Goal: Task Accomplishment & Management: Use online tool/utility

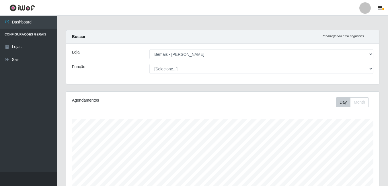
select select "230"
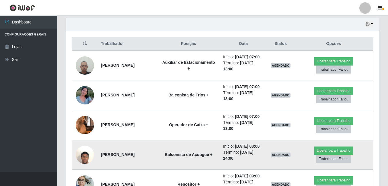
scroll to position [119, 313]
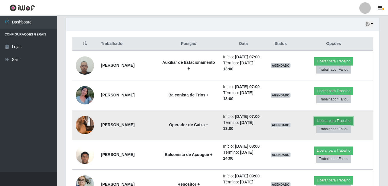
click at [327, 125] on button "Liberar para Trabalho" at bounding box center [333, 121] width 39 height 8
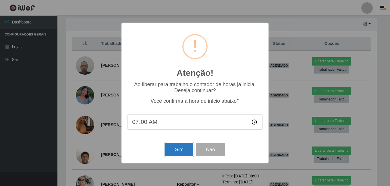
click at [176, 152] on button "Sim" at bounding box center [179, 149] width 28 height 13
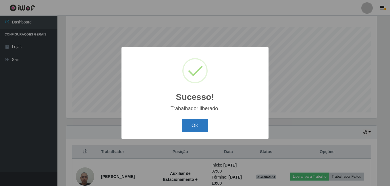
click at [204, 123] on button "OK" at bounding box center [195, 125] width 27 height 13
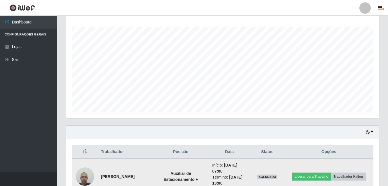
scroll to position [150, 0]
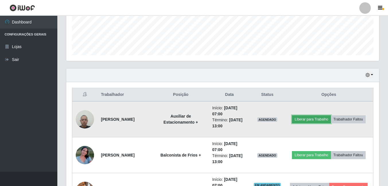
click at [313, 120] on button "Liberar para Trabalho" at bounding box center [311, 120] width 39 height 8
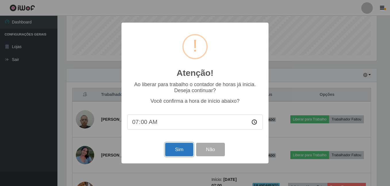
click at [184, 153] on button "Sim" at bounding box center [179, 149] width 28 height 13
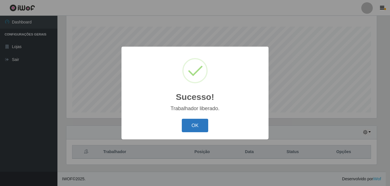
click at [202, 128] on button "OK" at bounding box center [195, 125] width 27 height 13
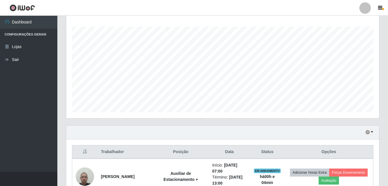
scroll to position [178, 0]
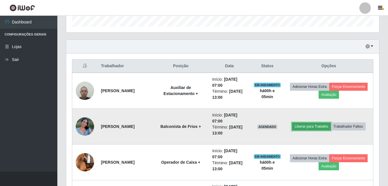
click at [306, 127] on button "Liberar para Trabalho" at bounding box center [311, 127] width 39 height 8
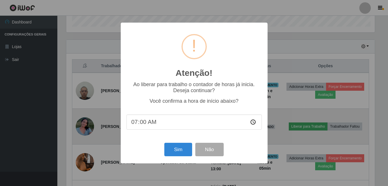
scroll to position [119, 310]
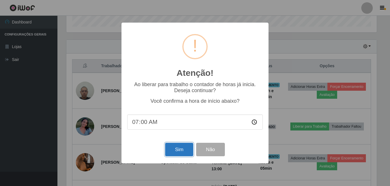
click at [172, 153] on button "Sim" at bounding box center [179, 149] width 28 height 13
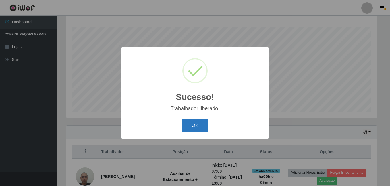
click at [192, 126] on button "OK" at bounding box center [195, 125] width 27 height 13
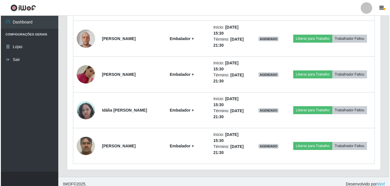
scroll to position [1168, 0]
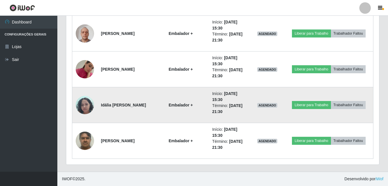
click at [79, 106] on img at bounding box center [85, 105] width 18 height 24
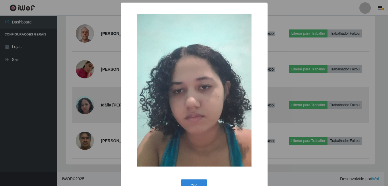
scroll to position [119, 310]
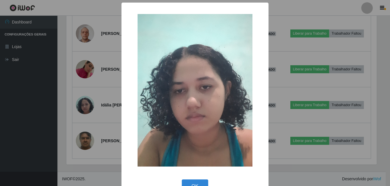
click at [84, 104] on div "× OK Cancel" at bounding box center [195, 93] width 390 height 186
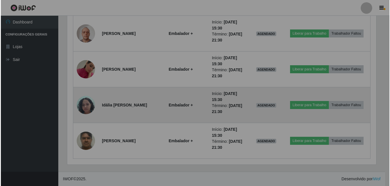
scroll to position [119, 313]
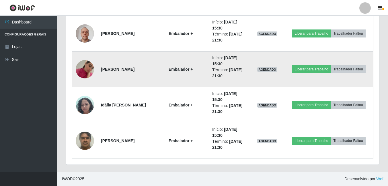
click at [87, 69] on img at bounding box center [85, 69] width 18 height 33
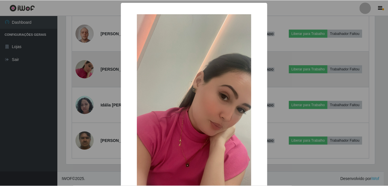
scroll to position [119, 310]
click at [87, 69] on div "× OK Cancel" at bounding box center [195, 93] width 390 height 186
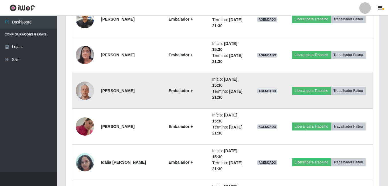
scroll to position [1082, 0]
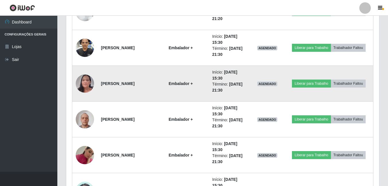
click at [88, 89] on img at bounding box center [85, 84] width 18 height 40
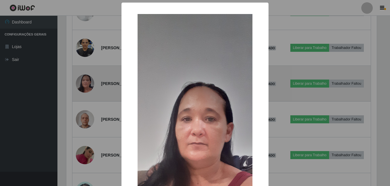
click at [88, 89] on div "× OK Cancel" at bounding box center [195, 93] width 390 height 186
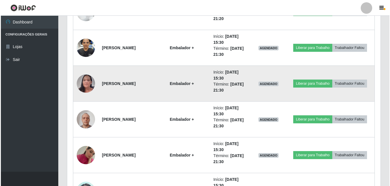
scroll to position [1053, 0]
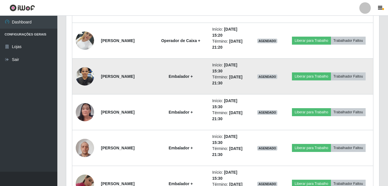
click at [84, 80] on img at bounding box center [85, 76] width 18 height 33
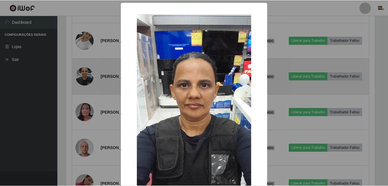
scroll to position [119, 310]
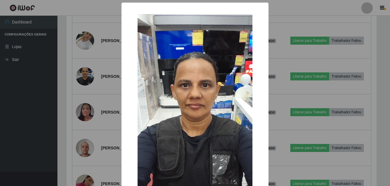
click at [87, 86] on div "× OK Cancel" at bounding box center [195, 93] width 390 height 186
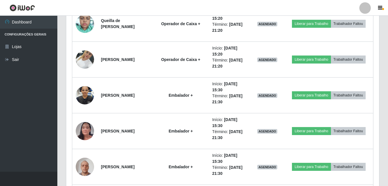
scroll to position [1025, 0]
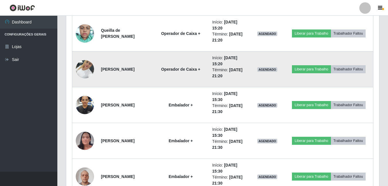
click at [84, 71] on img at bounding box center [85, 69] width 18 height 24
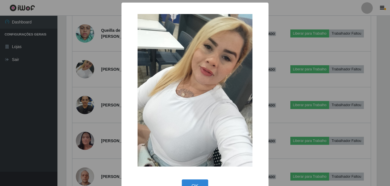
click at [85, 72] on div "× OK Cancel" at bounding box center [195, 93] width 390 height 186
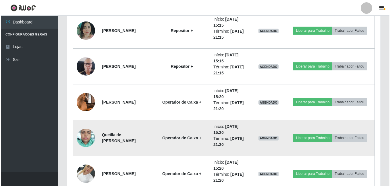
scroll to position [910, 0]
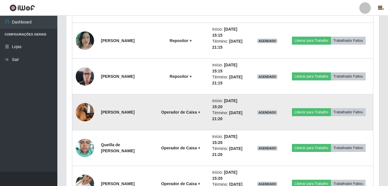
click at [85, 106] on img at bounding box center [85, 112] width 18 height 33
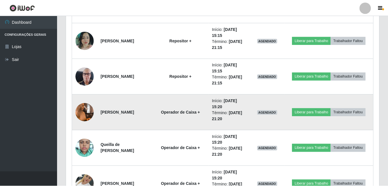
scroll to position [119, 310]
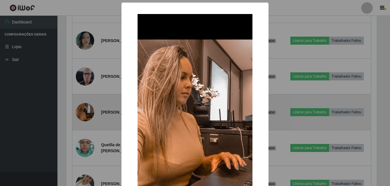
click at [85, 106] on div "× OK Cancel" at bounding box center [195, 93] width 390 height 186
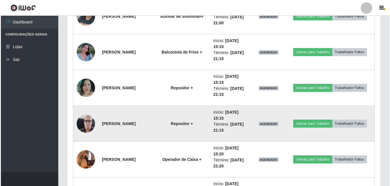
scroll to position [0, 0]
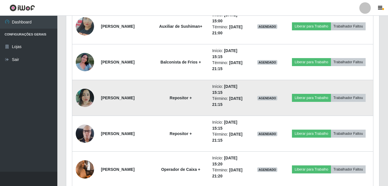
click at [82, 96] on img at bounding box center [85, 98] width 18 height 18
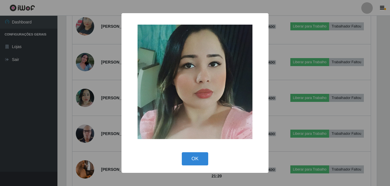
click at [87, 89] on div "× OK Cancel" at bounding box center [195, 93] width 390 height 186
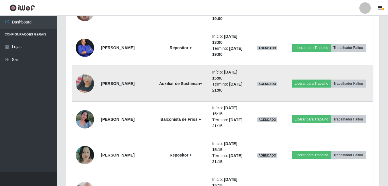
click at [90, 86] on img at bounding box center [85, 83] width 18 height 33
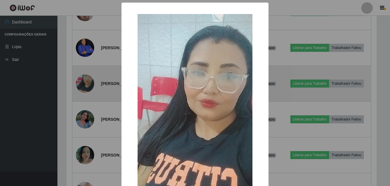
click at [90, 86] on div "× OK Cancel" at bounding box center [195, 93] width 390 height 186
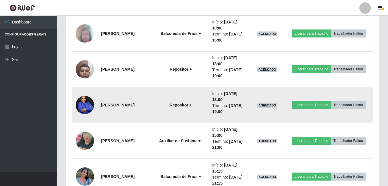
click at [86, 101] on img at bounding box center [85, 105] width 18 height 23
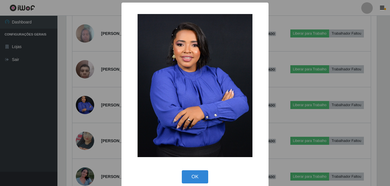
click at [98, 101] on div "× OK Cancel" at bounding box center [195, 93] width 390 height 186
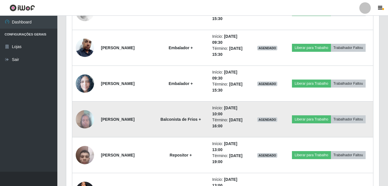
click at [86, 117] on img at bounding box center [85, 119] width 18 height 24
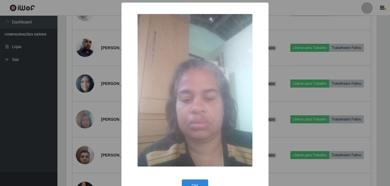
click at [95, 110] on div "× OK Cancel" at bounding box center [195, 93] width 390 height 186
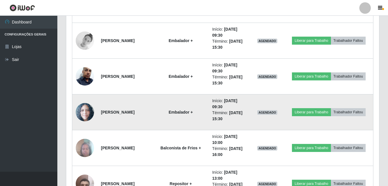
click at [84, 114] on img at bounding box center [85, 112] width 18 height 19
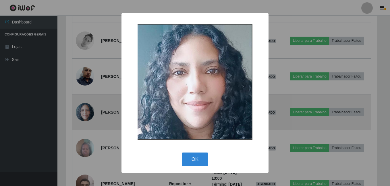
click at [84, 114] on div "× OK Cancel" at bounding box center [195, 93] width 390 height 186
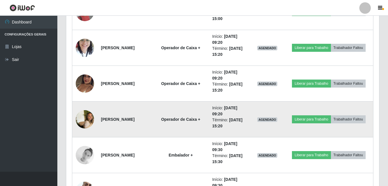
click at [88, 119] on img at bounding box center [85, 120] width 18 height 28
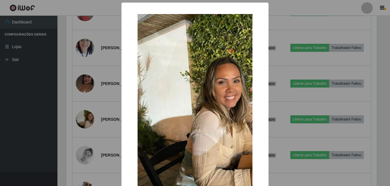
click at [90, 118] on div "× OK Cancel" at bounding box center [195, 93] width 390 height 186
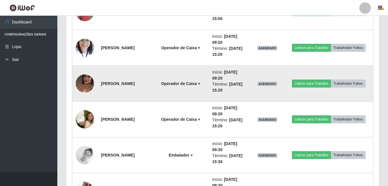
click at [87, 86] on img at bounding box center [85, 83] width 18 height 33
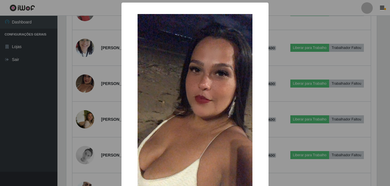
click at [92, 92] on div "× OK Cancel" at bounding box center [195, 93] width 390 height 186
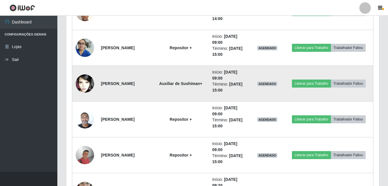
click at [93, 85] on img at bounding box center [85, 84] width 18 height 28
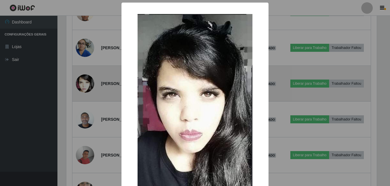
click at [93, 85] on div "× OK Cancel" at bounding box center [195, 93] width 390 height 186
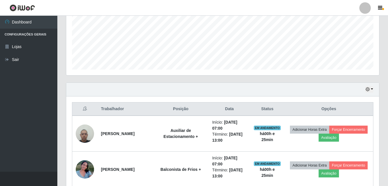
scroll to position [49, 0]
